Goal: Information Seeking & Learning: Learn about a topic

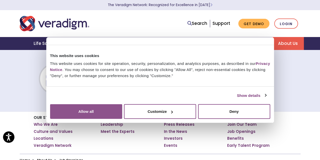
click at [122, 114] on button "Allow all" at bounding box center [86, 111] width 72 height 15
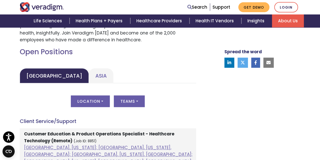
scroll to position [228, 0]
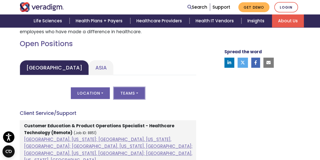
click at [135, 94] on button "Teams" at bounding box center [129, 93] width 31 height 12
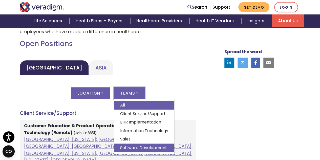
click at [138, 145] on link "Software Development" at bounding box center [144, 147] width 60 height 9
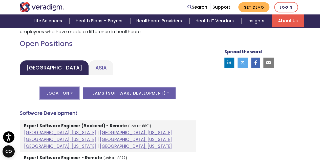
click at [67, 92] on button "Location" at bounding box center [59, 93] width 39 height 12
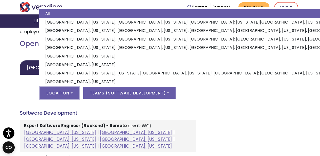
click at [215, 114] on div "Spread the word" at bounding box center [256, 152] width 96 height 412
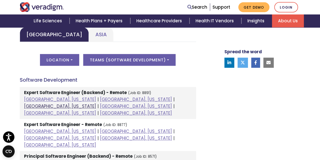
scroll to position [253, 0]
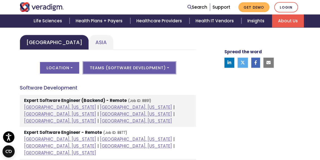
drag, startPoint x: 128, startPoint y: 74, endPoint x: 128, endPoint y: 71, distance: 3.1
click at [128, 74] on div "Location All Albuquerque, New Mexico; Dallas, Texas, United States; Kansas City…" at bounding box center [108, 71] width 176 height 18
click at [128, 70] on button "Teams ( Software Development )" at bounding box center [129, 68] width 92 height 12
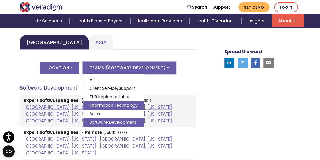
click at [122, 102] on link "Information Technology" at bounding box center [113, 105] width 60 height 9
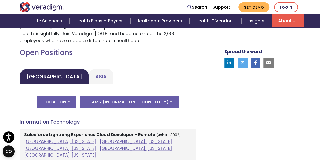
scroll to position [202, 0]
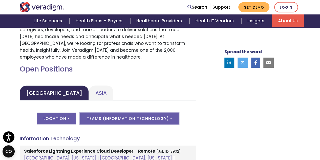
click at [119, 119] on button "Teams ( Information Technology )" at bounding box center [129, 118] width 98 height 12
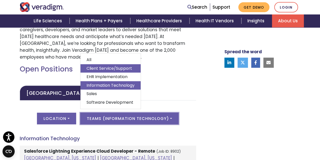
click at [113, 70] on link "Client Service/Support" at bounding box center [110, 68] width 60 height 9
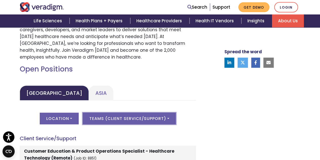
click at [102, 116] on button "Teams ( Client Service/Support )" at bounding box center [129, 118] width 93 height 12
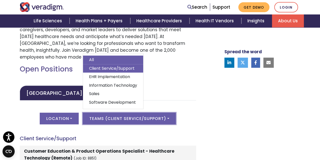
click at [104, 60] on link "All" at bounding box center [113, 59] width 60 height 9
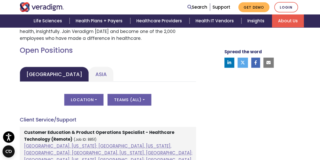
scroll to position [228, 0]
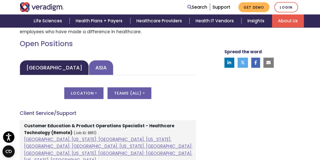
click at [89, 70] on link "Asia" at bounding box center [101, 67] width 25 height 15
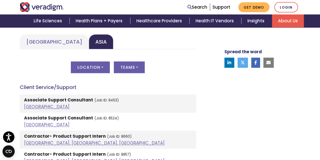
scroll to position [278, 0]
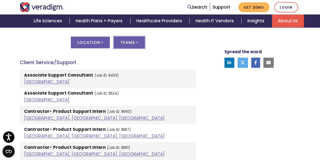
click at [126, 47] on button "Teams" at bounding box center [129, 42] width 31 height 12
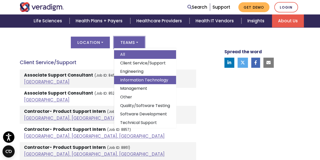
click at [129, 81] on link "Information Technology" at bounding box center [145, 80] width 62 height 9
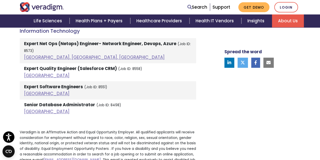
scroll to position [253, 0]
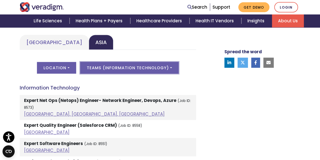
click at [132, 65] on button "Teams ( Information Technology )" at bounding box center [129, 68] width 98 height 12
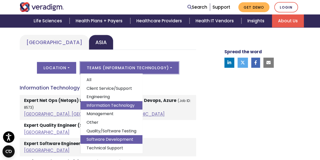
click at [110, 140] on link "Software Development" at bounding box center [111, 139] width 62 height 9
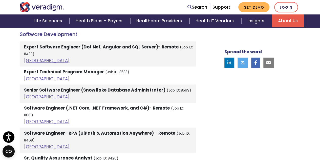
scroll to position [329, 0]
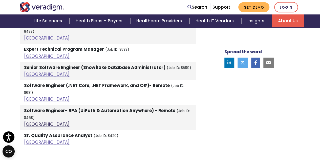
click at [29, 121] on link "India" at bounding box center [47, 124] width 46 height 6
